Goal: Task Accomplishment & Management: Use online tool/utility

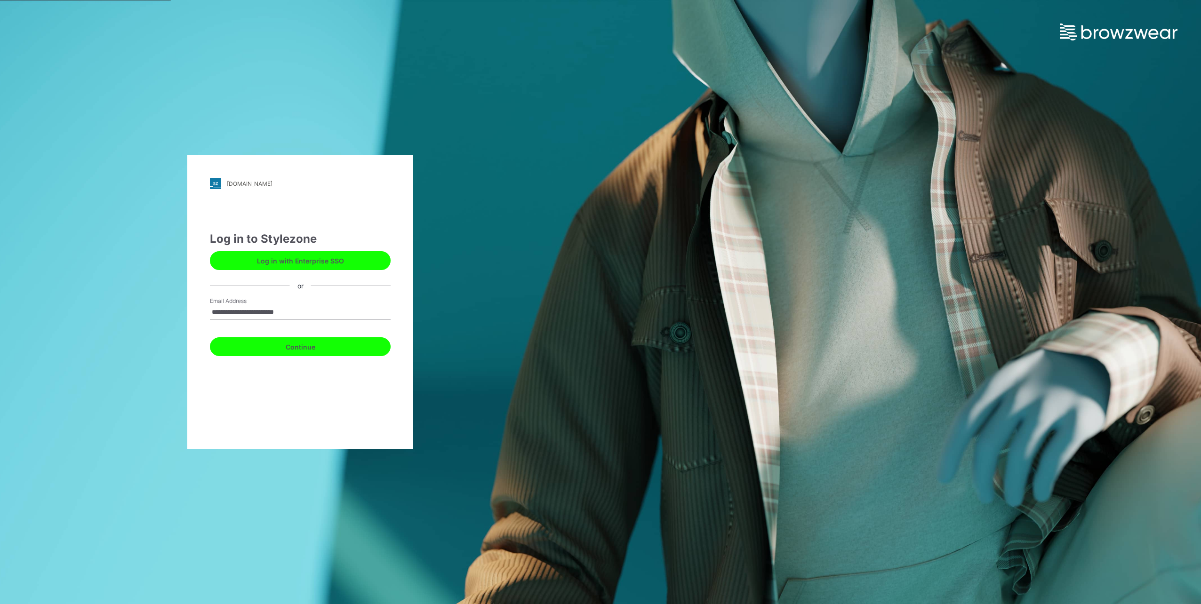
click at [305, 346] on button "Continue" at bounding box center [300, 347] width 181 height 19
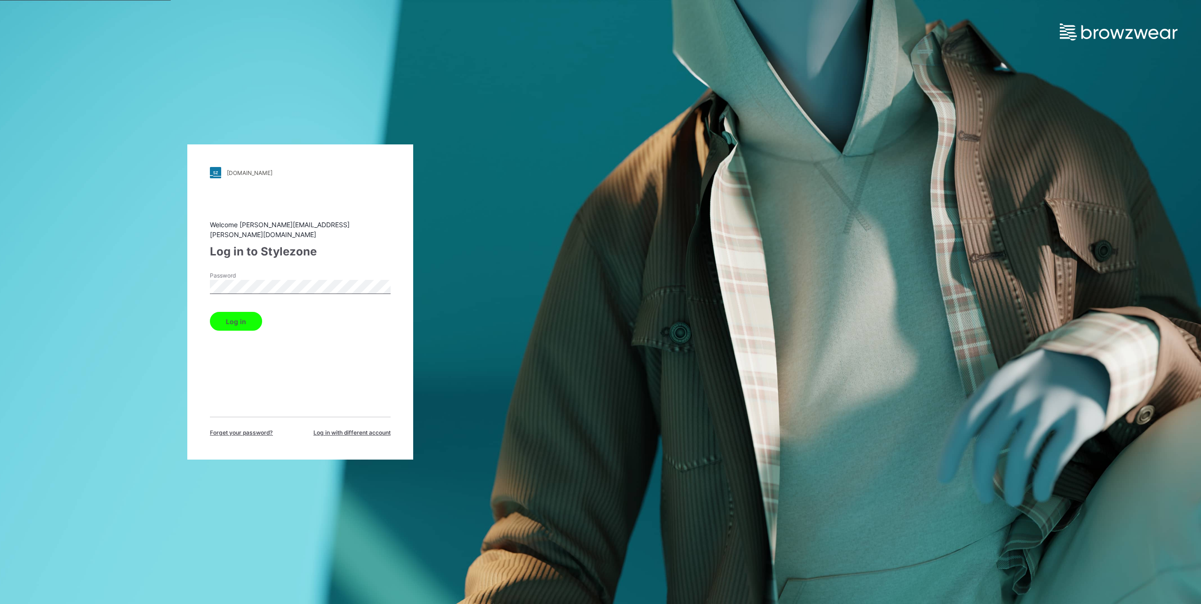
click at [228, 317] on button "Log in" at bounding box center [236, 321] width 52 height 19
